Goal: Task Accomplishment & Management: Use online tool/utility

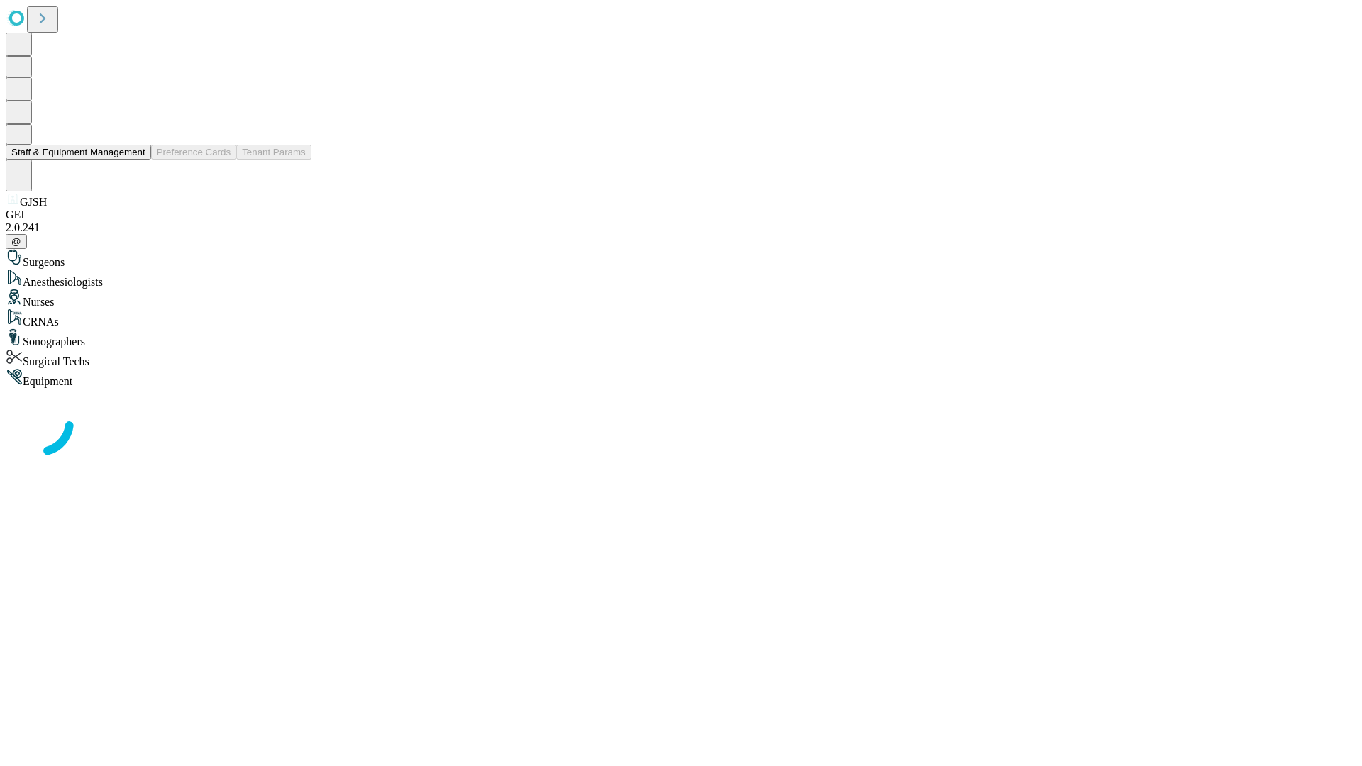
click at [135, 160] on button "Staff & Equipment Management" at bounding box center [78, 152] width 145 height 15
